Goal: Navigation & Orientation: Find specific page/section

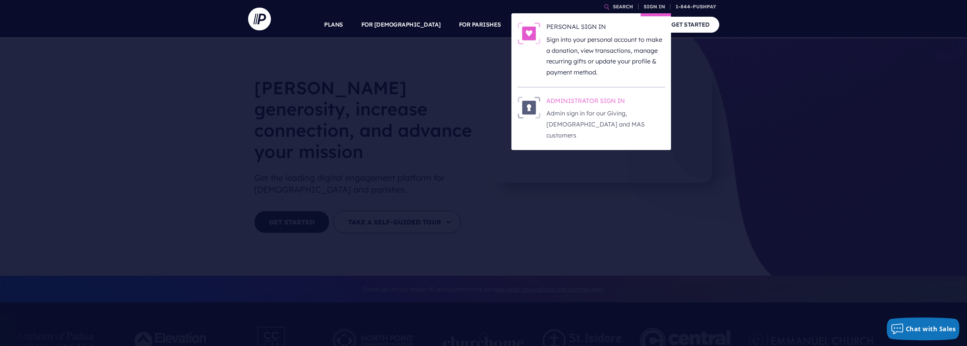
click at [573, 99] on h6 "ADMINISTRATOR SIGN IN" at bounding box center [605, 102] width 119 height 11
click at [563, 104] on h6 "ADMINISTRATOR SIGN IN" at bounding box center [605, 102] width 119 height 11
click at [609, 100] on h6 "ADMINISTRATOR SIGN IN" at bounding box center [605, 102] width 119 height 11
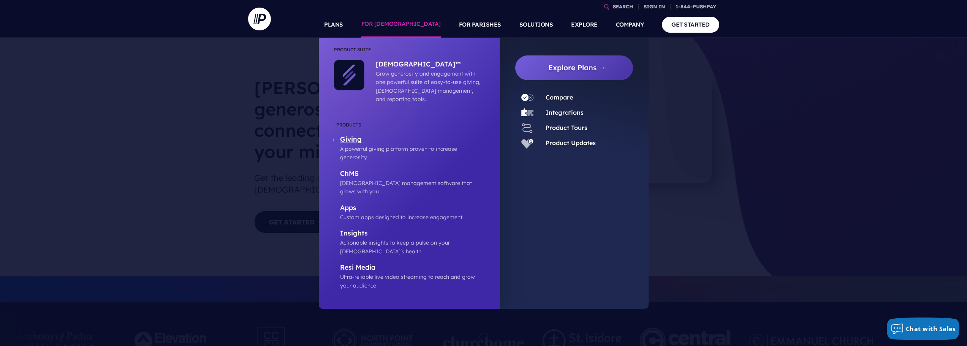
click at [354, 135] on p "Giving" at bounding box center [412, 139] width 145 height 9
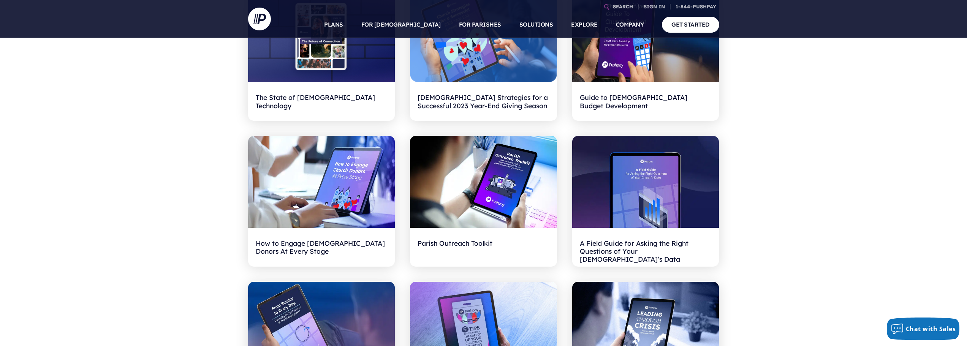
scroll to position [190, 0]
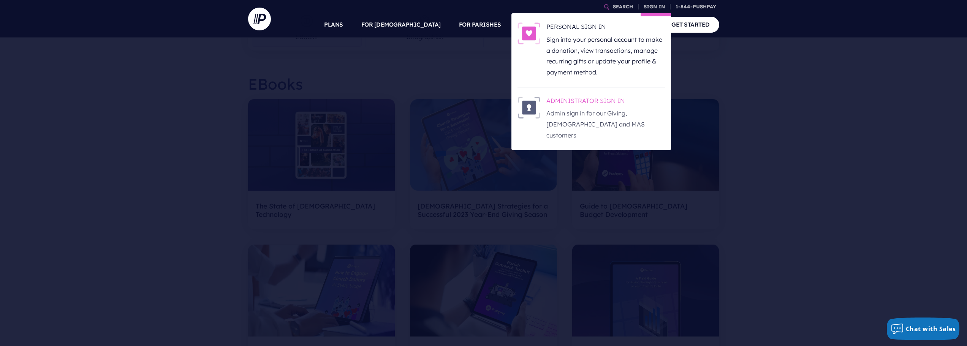
click at [582, 98] on h6 "ADMINISTRATOR SIGN IN" at bounding box center [605, 102] width 119 height 11
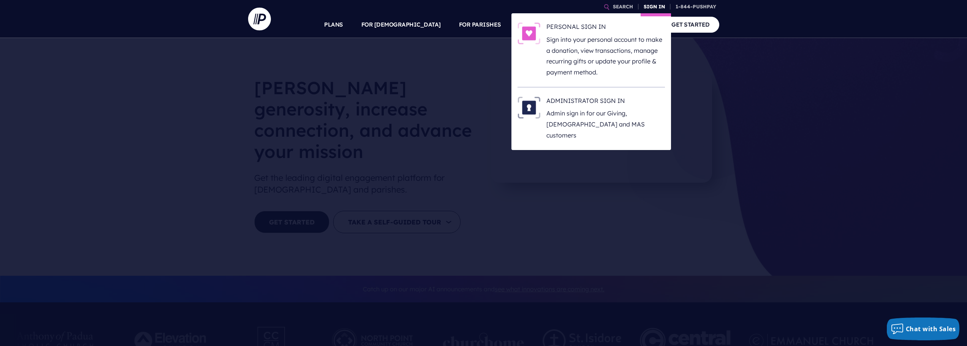
click at [657, 6] on link "SIGN IN" at bounding box center [654, 6] width 27 height 13
click at [570, 101] on h6 "ADMINISTRATOR SIGN IN" at bounding box center [605, 102] width 119 height 11
click at [584, 103] on h6 "ADMINISTRATOR SIGN IN" at bounding box center [605, 102] width 119 height 11
click at [573, 101] on h6 "ADMINISTRATOR SIGN IN" at bounding box center [605, 102] width 119 height 11
